Goal: Transaction & Acquisition: Purchase product/service

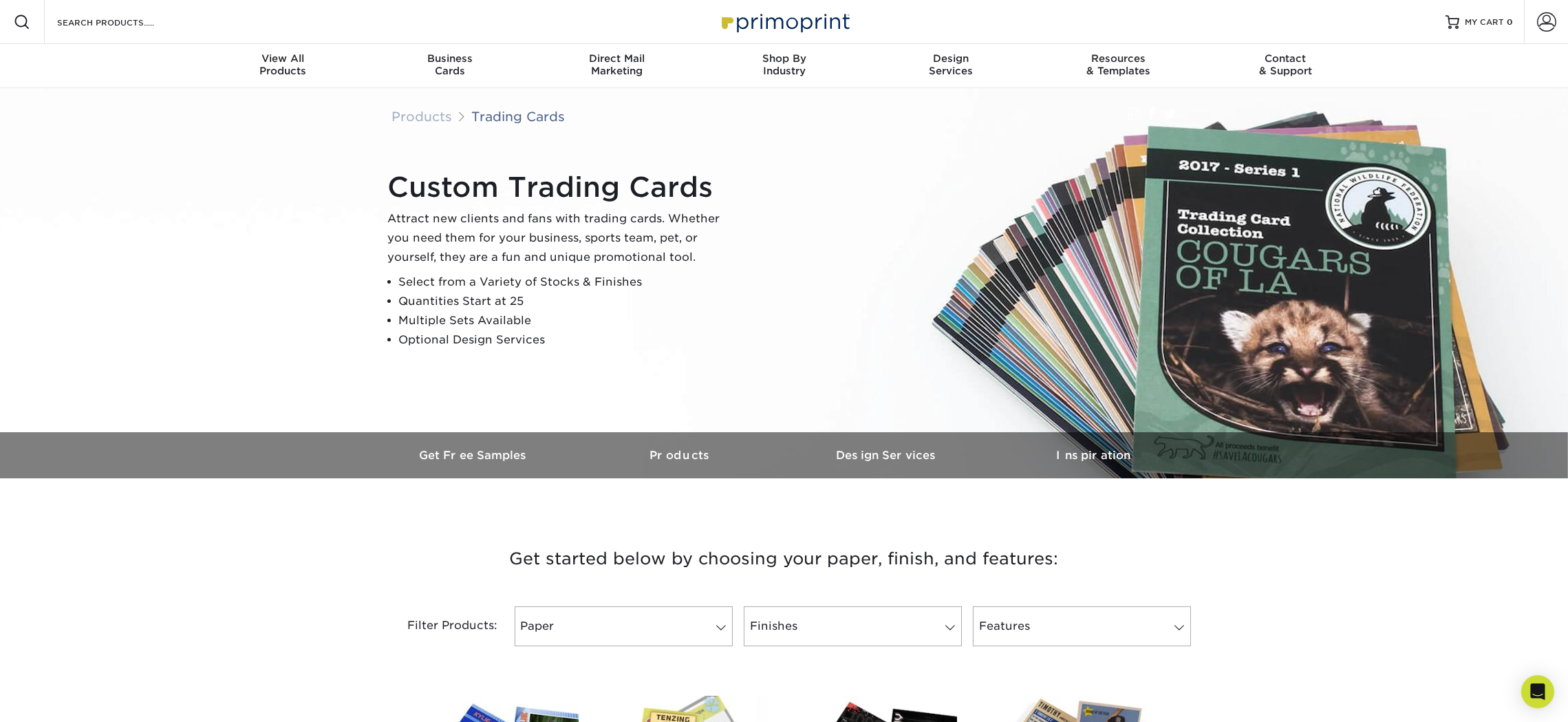
click at [922, 270] on div "Custom Trading Cards Attract new clients and fans with trading cards. Whether y…" at bounding box center [790, 260] width 825 height 190
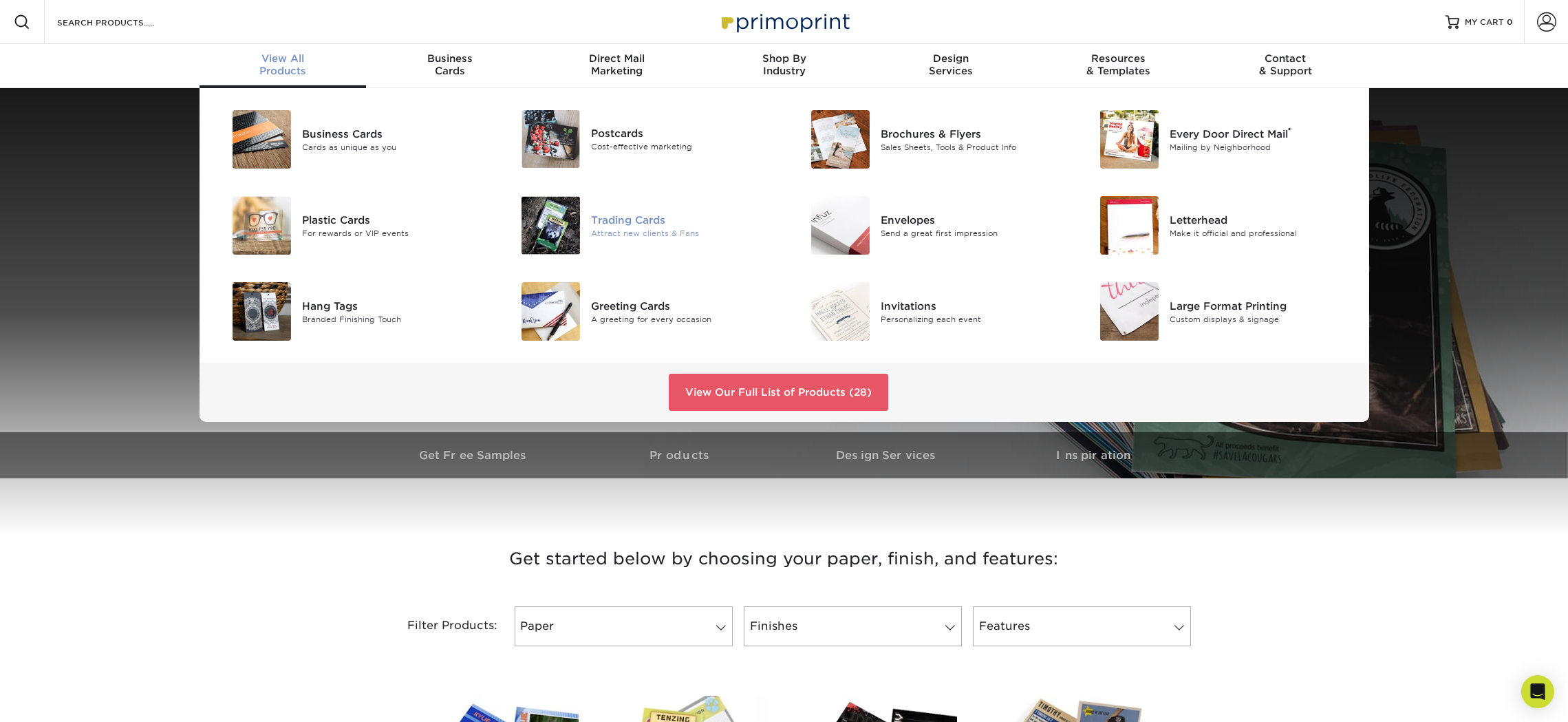
click at [607, 222] on div "Trading Cards" at bounding box center [682, 219] width 182 height 15
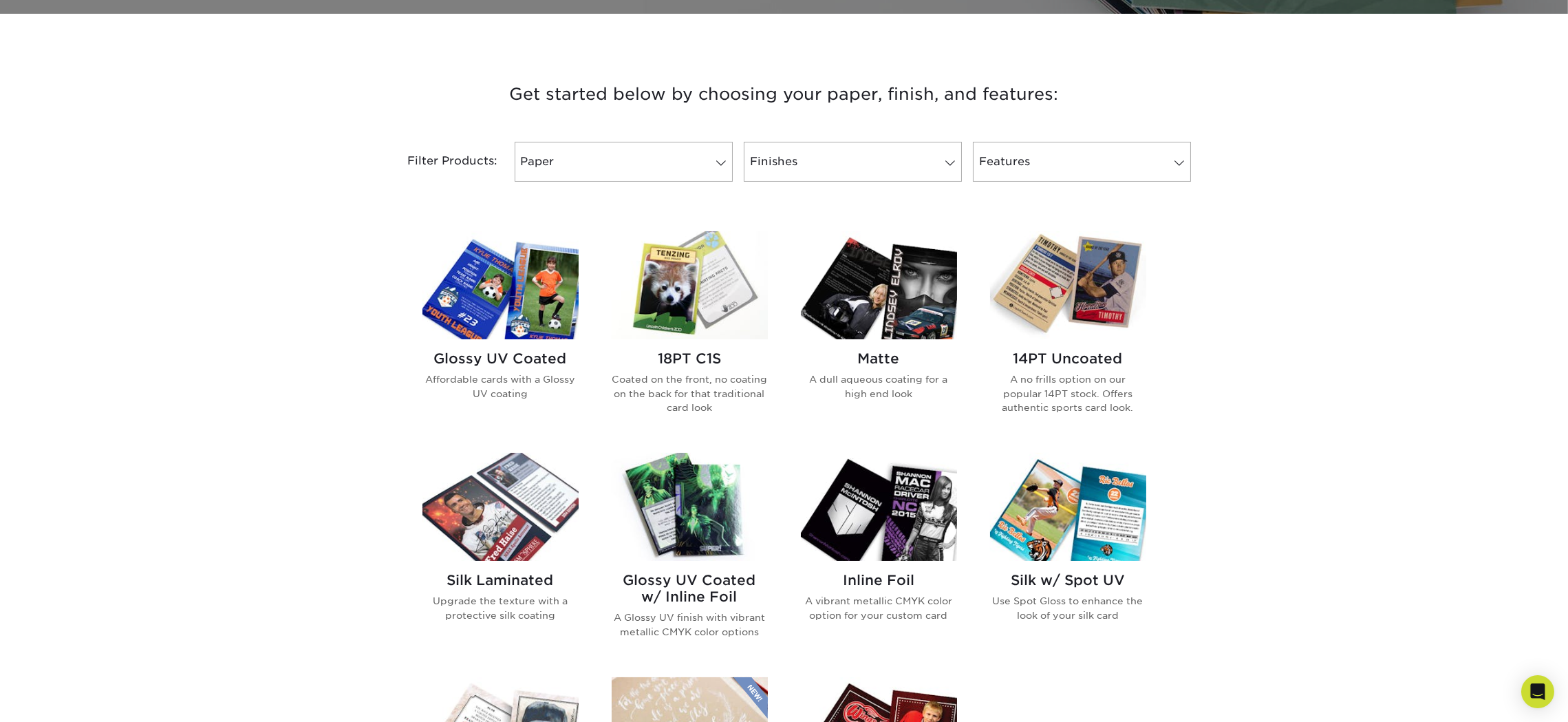
scroll to position [482, 0]
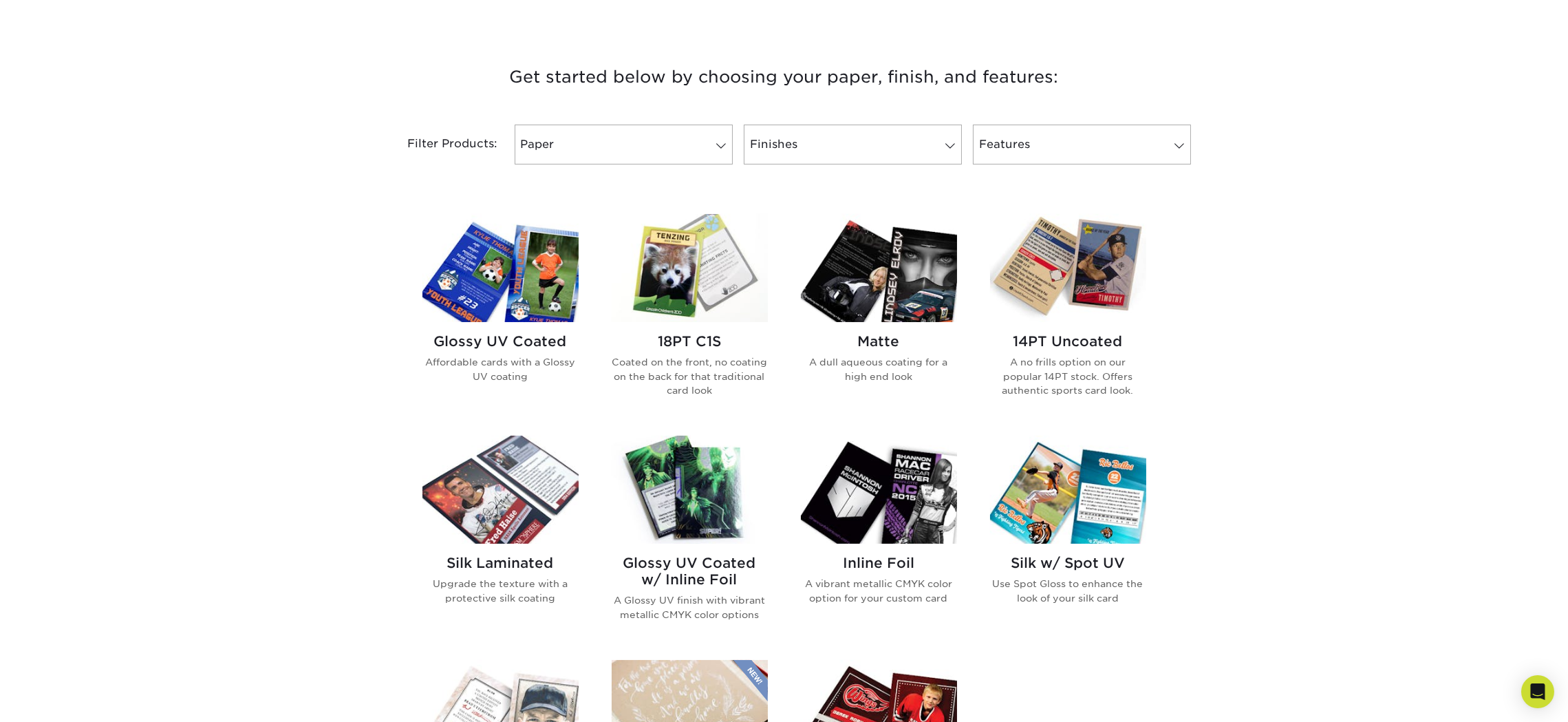
click at [496, 336] on h2 "Glossy UV Coated" at bounding box center [500, 341] width 156 height 16
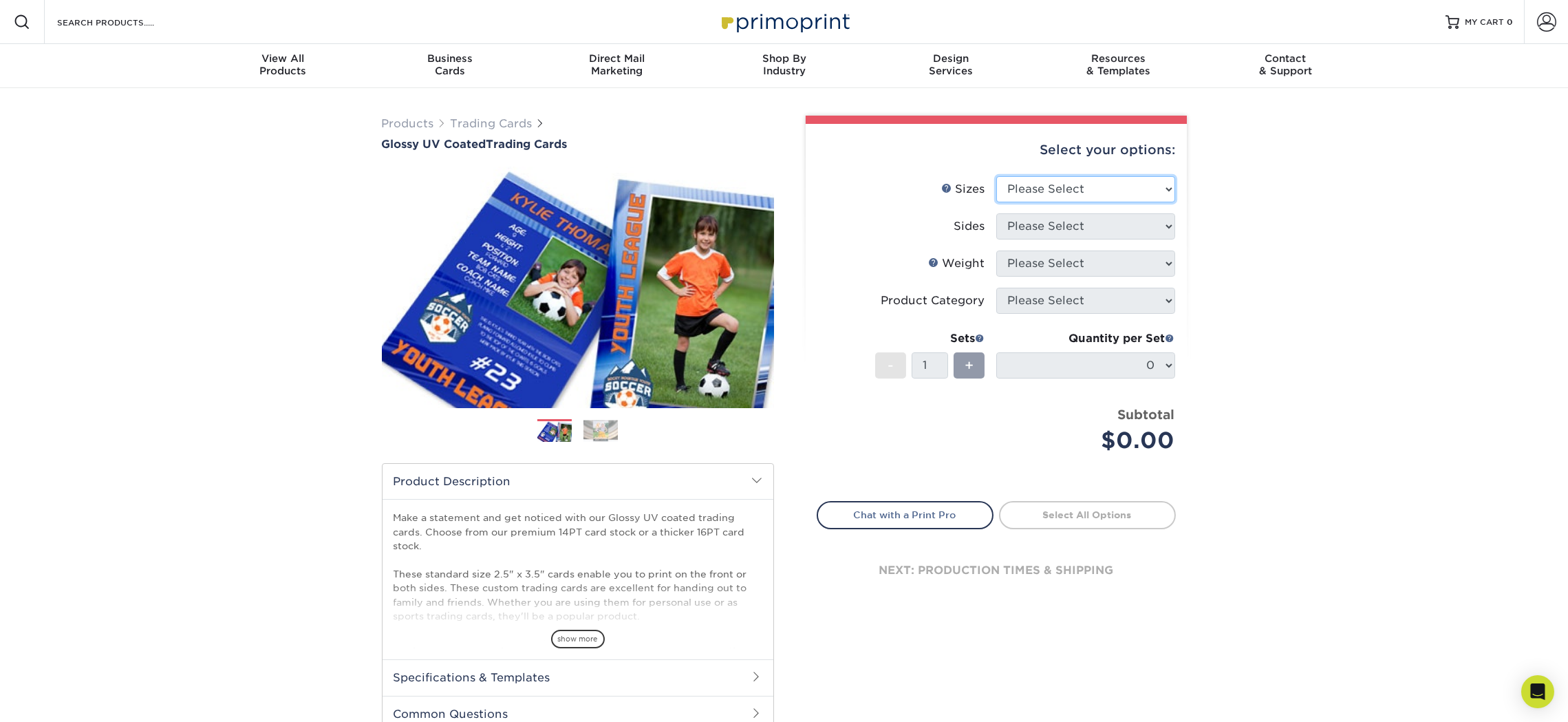
click at [1110, 181] on select "Please Select 2.5" x 3.5"" at bounding box center [1086, 189] width 179 height 26
select select "2.50x3.50"
click at [996, 176] on select "Please Select 2.5" x 3.5"" at bounding box center [1086, 189] width 179 height 26
click at [1037, 228] on select "Please Select Print Both Sides Print Front Only" at bounding box center [1086, 226] width 179 height 26
select select "13abbda7-1d64-4f25-8bb2-c179b224825d"
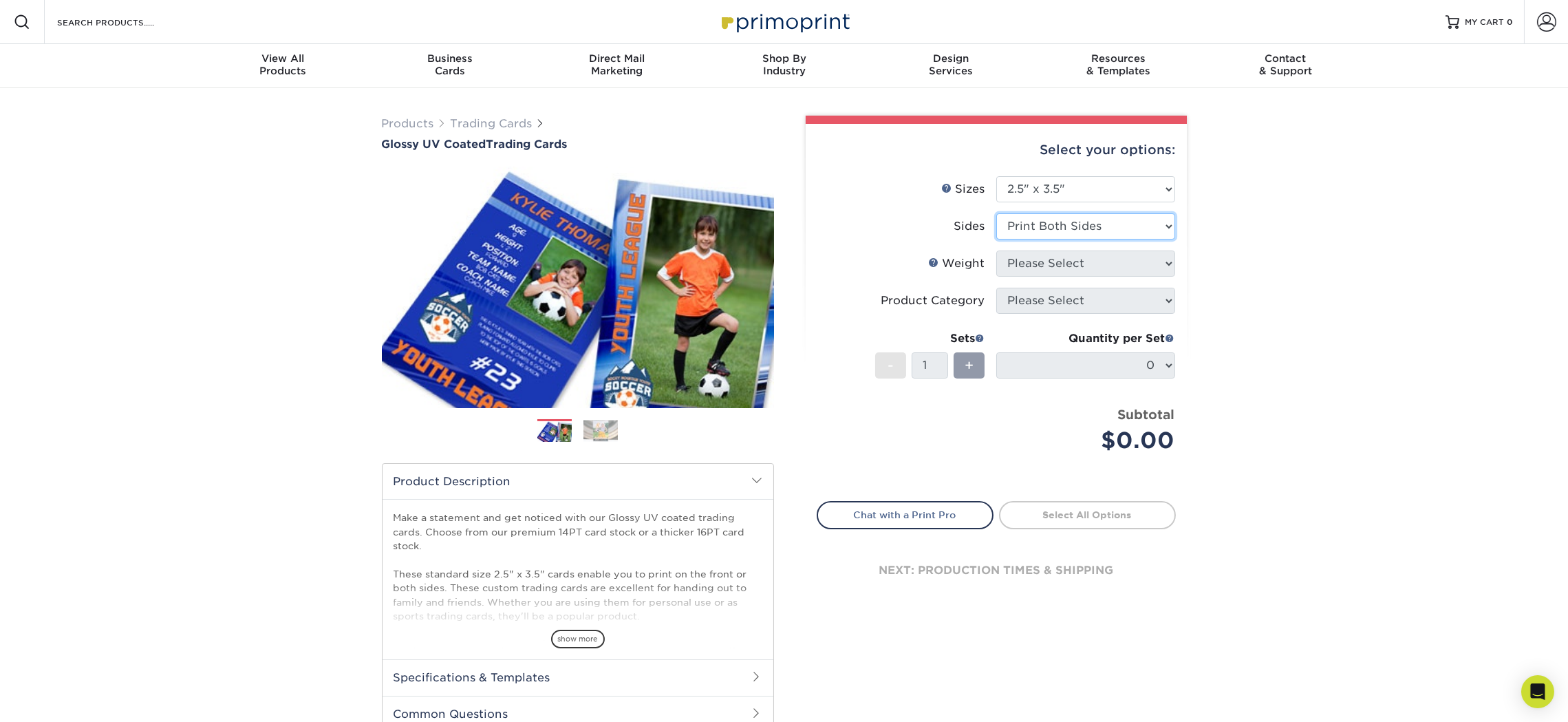
click at [996, 213] on select "Please Select Print Both Sides Print Front Only" at bounding box center [1086, 226] width 179 height 26
click at [1052, 267] on select "Please Select 16PT 14PT 18PT C1S" at bounding box center [1086, 263] width 179 height 26
select select "16PT"
click at [996, 250] on select "Please Select 16PT 14PT 18PT C1S" at bounding box center [1086, 263] width 179 height 26
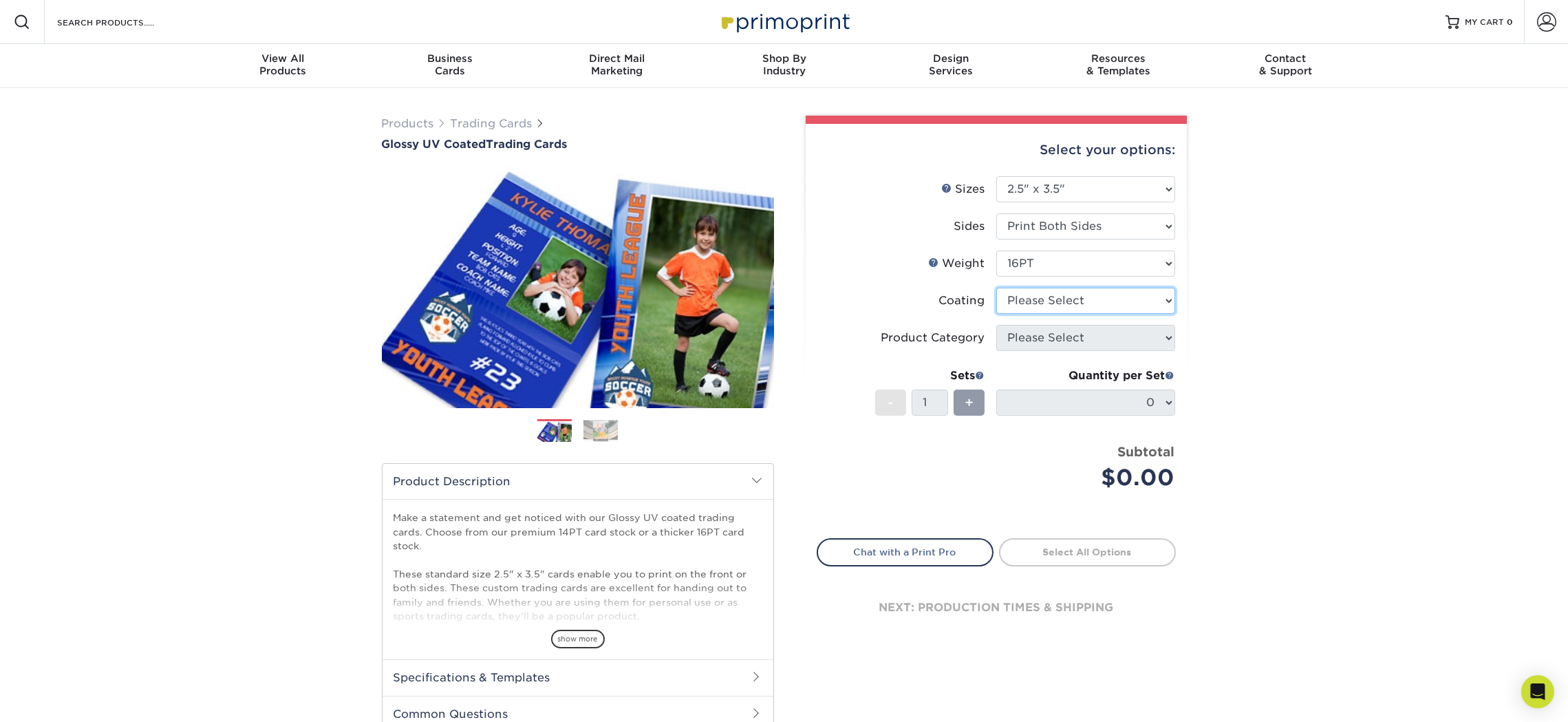
click at [1039, 296] on select at bounding box center [1086, 301] width 179 height 26
select select "ae367451-b2b8-45df-a344-0f05b6a12993"
click at [996, 288] on select at bounding box center [1086, 301] width 179 height 26
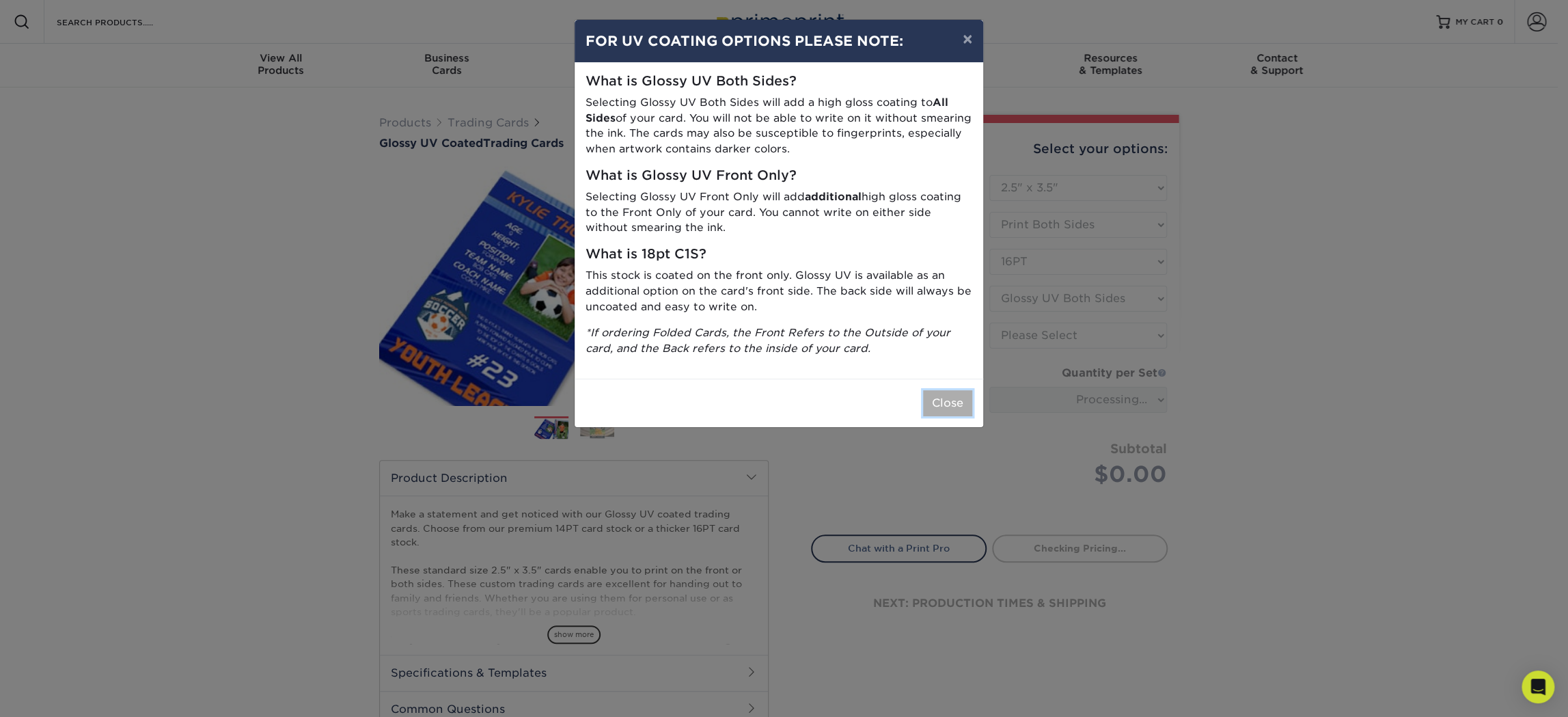
click at [939, 402] on button "Close" at bounding box center [947, 403] width 49 height 26
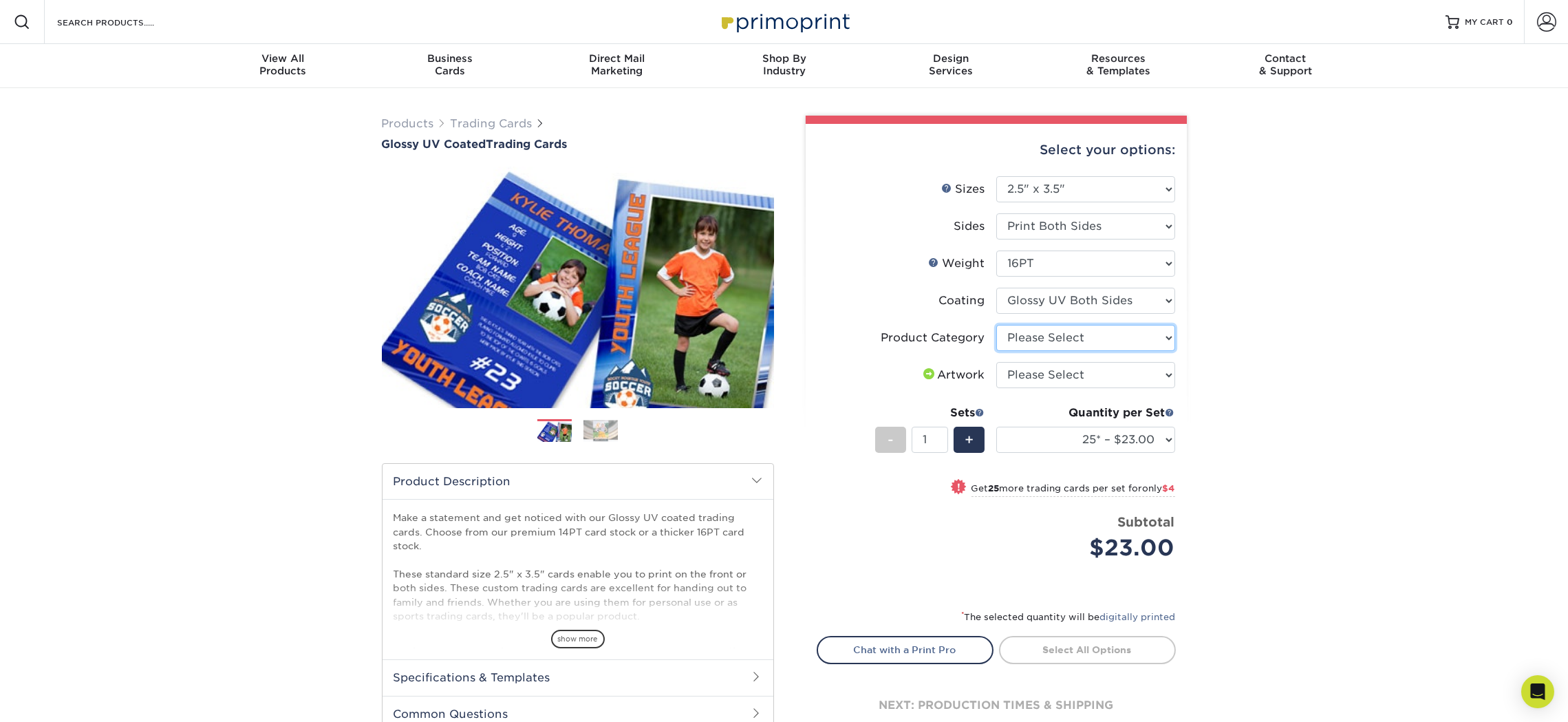
click at [1067, 335] on select "Please Select Trading Cards" at bounding box center [1086, 338] width 179 height 26
select select "c2f9bce9-36c2-409d-b101-c29d9d031e18"
click at [996, 325] on select "Please Select Trading Cards" at bounding box center [1086, 338] width 179 height 26
click at [1057, 362] on li "Artwork Please Select I will upload files I need a design - $100" at bounding box center [996, 381] width 358 height 37
click at [1059, 369] on select "Please Select I will upload files I need a design - $100" at bounding box center [1086, 375] width 179 height 26
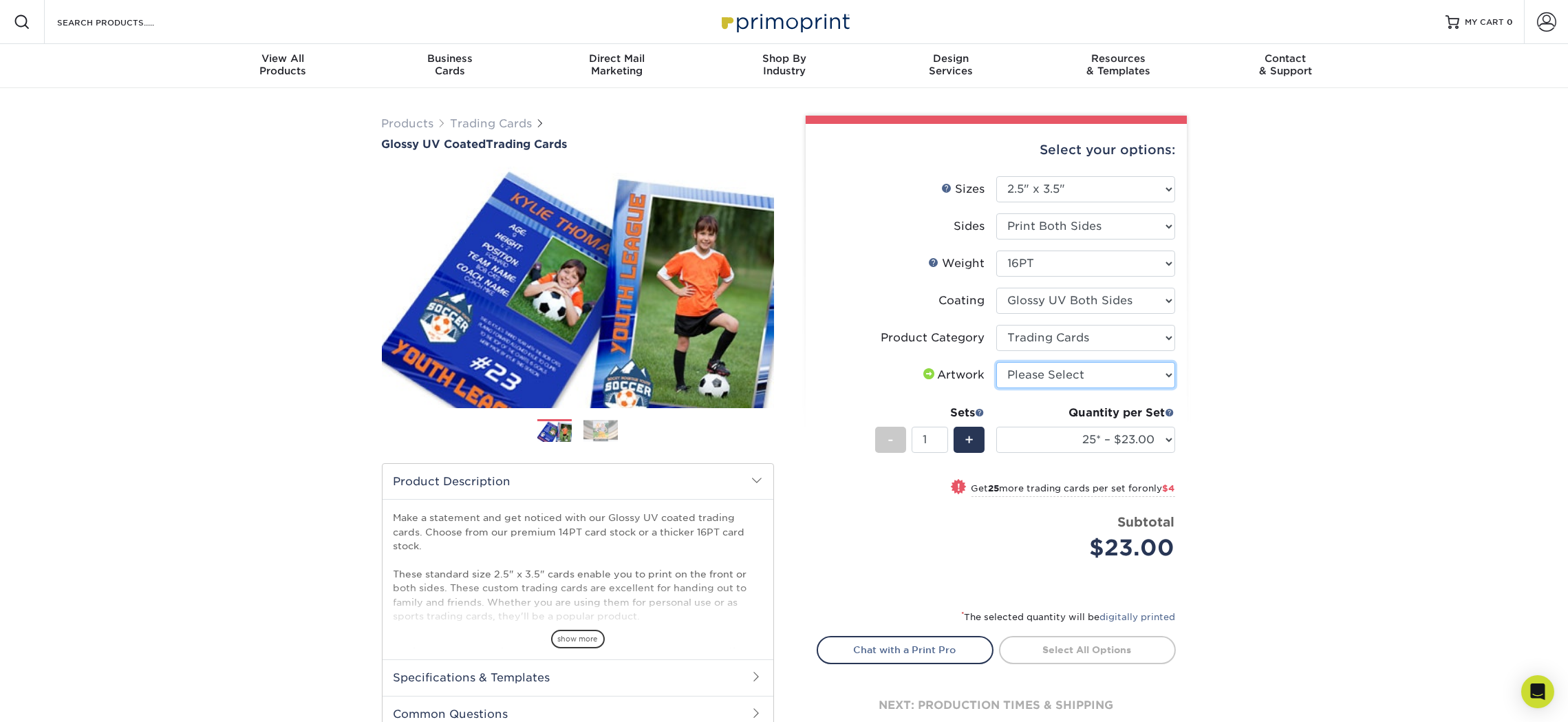
select select "upload"
click at [996, 362] on select "Please Select I will upload files I need a design - $100" at bounding box center [1086, 375] width 179 height 26
click at [1308, 396] on div "Products Trading Cards Glossy UV Coated Trading Cards Previous Next /" at bounding box center [784, 455] width 1568 height 735
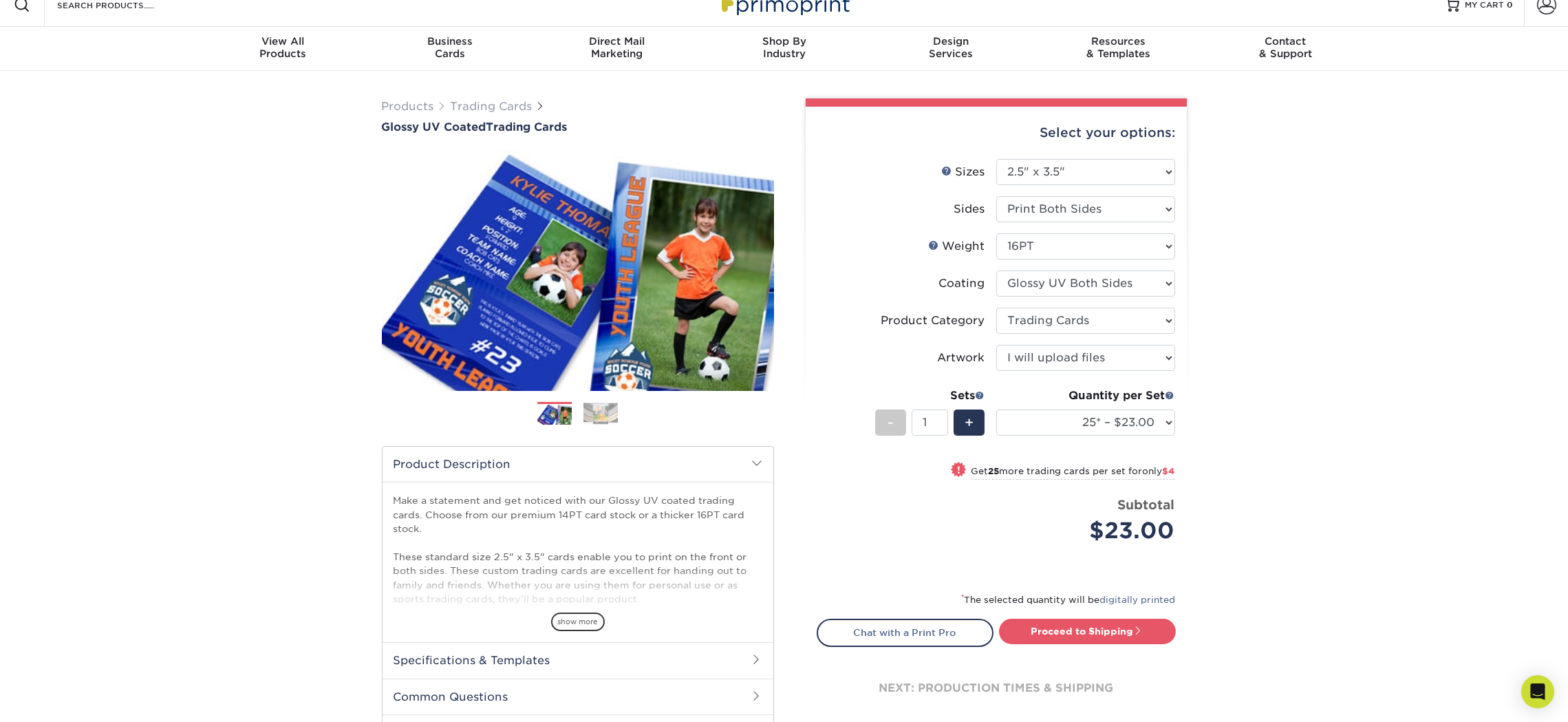
scroll to position [69, 0]
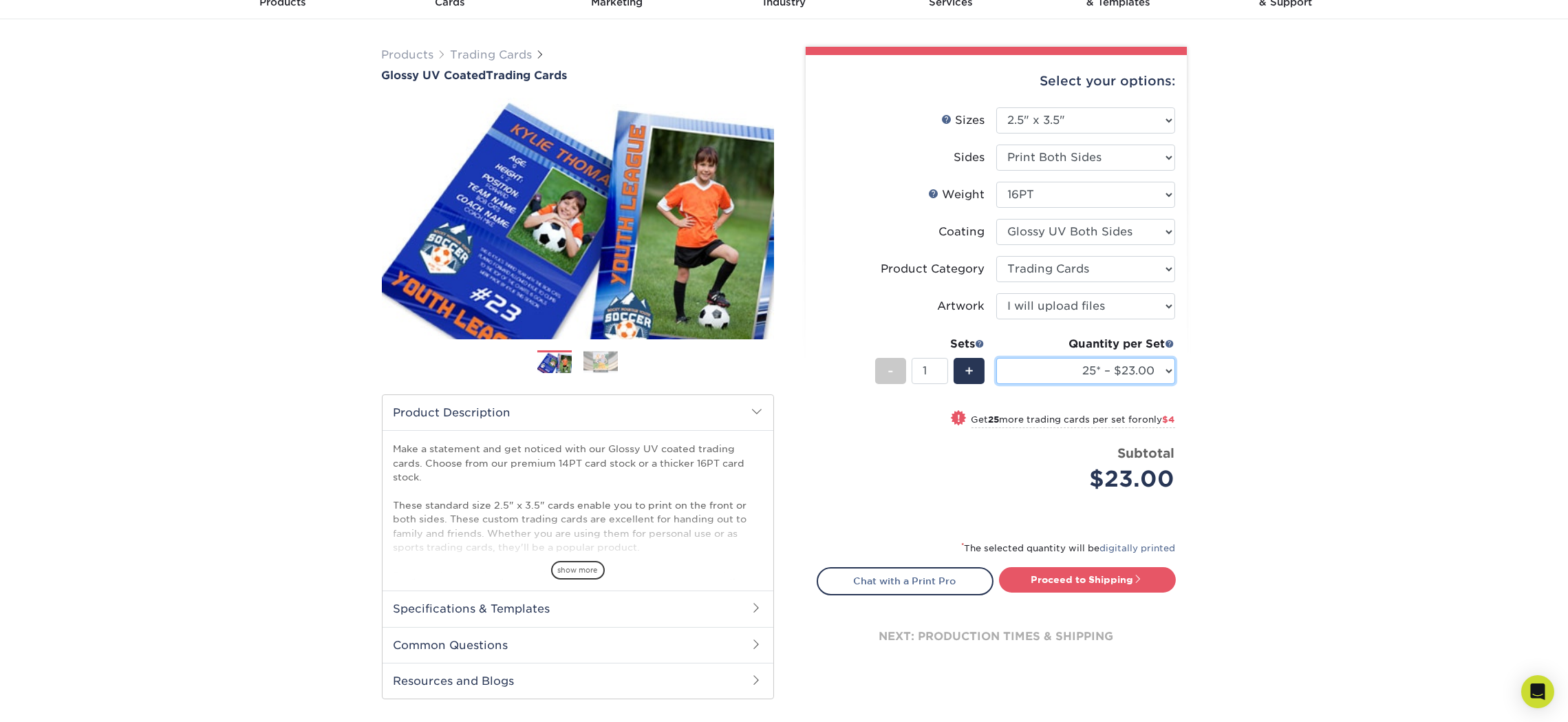
click at [1154, 372] on select "25* – $23.00 50* – $27.00 75* – $33.00 100* – $37.00 250* – $47.00 500 – $58.00…" at bounding box center [1086, 371] width 179 height 26
select select "1000 – $71.00"
click at [996, 358] on select "25* – $23.00 50* – $27.00 75* – $33.00 100* – $37.00 250* – $47.00 500 – $58.00…" at bounding box center [1086, 371] width 179 height 26
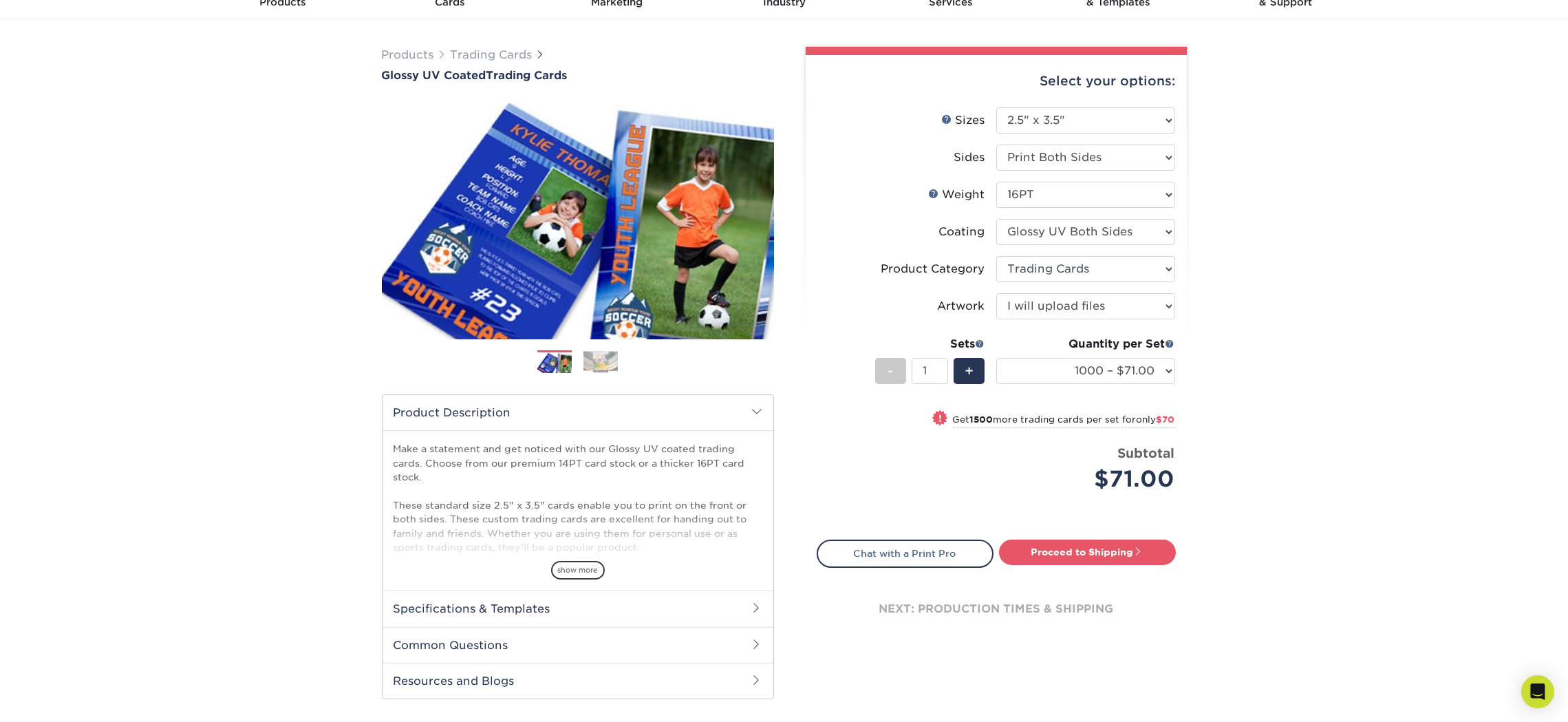
click at [1293, 296] on div "Products Trading Cards Glossy UV Coated Trading Cards Previous Next /" at bounding box center [784, 386] width 1568 height 735
click at [1162, 374] on select "25* – $23.00 50* – $27.00 75* – $33.00 100* – $37.00 250* – $47.00 500 – $58.00…" at bounding box center [1086, 371] width 179 height 26
click at [1298, 390] on div "Products Trading Cards Glossy UV Coated Trading Cards Previous Next /" at bounding box center [784, 386] width 1568 height 735
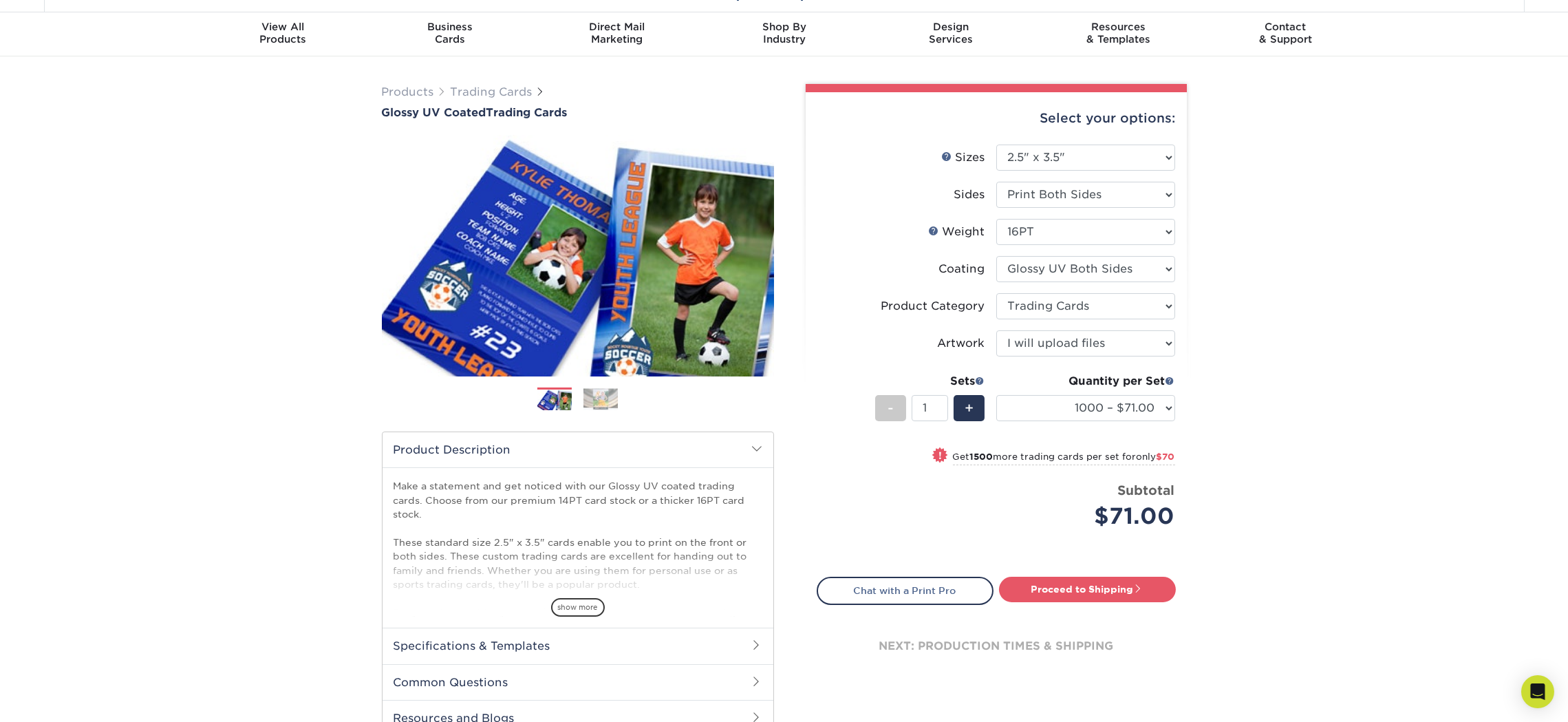
scroll to position [0, 0]
